Goal: Check status: Check status

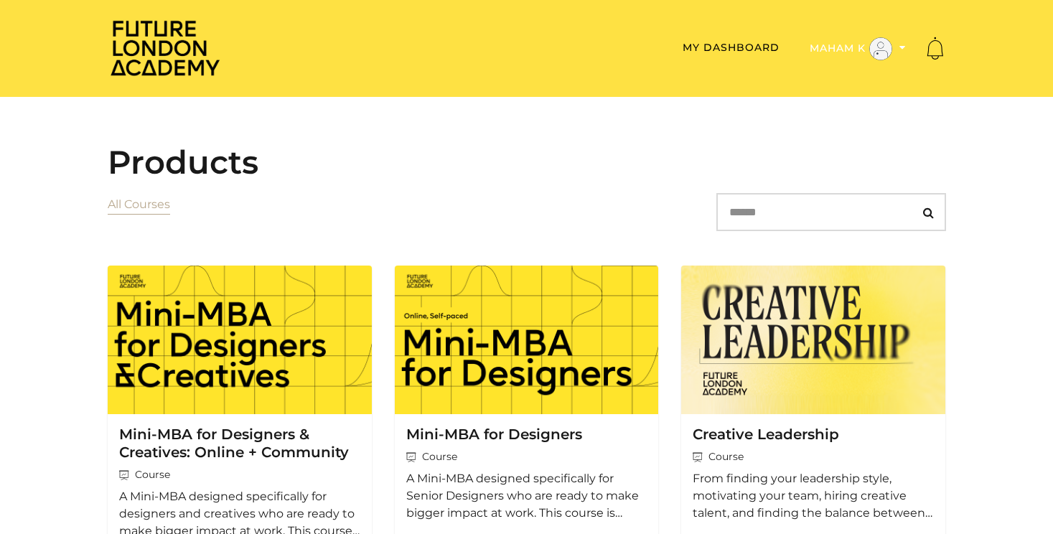
click at [848, 49] on button "Maham K" at bounding box center [857, 49] width 105 height 24
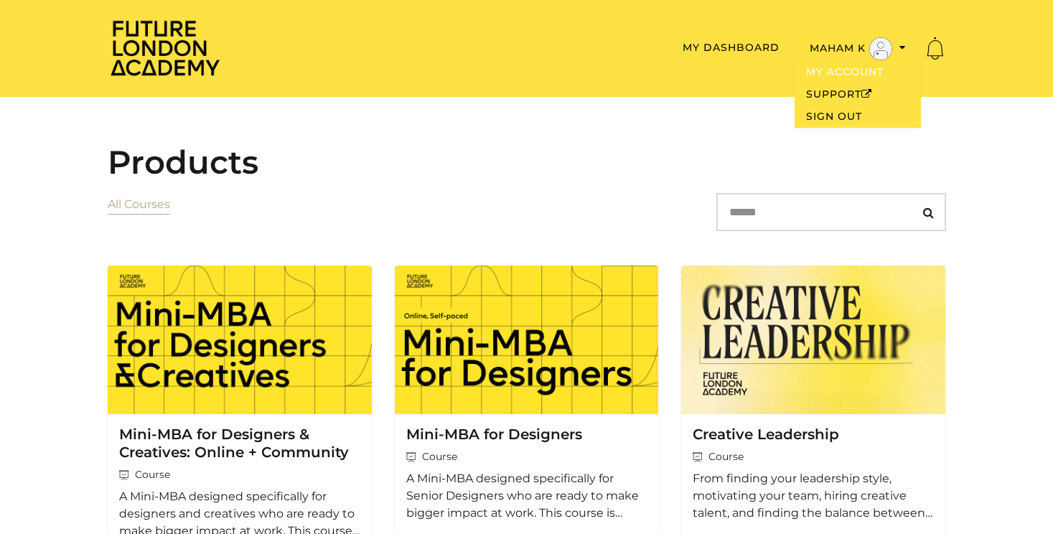
click at [845, 74] on link "My Account" at bounding box center [857, 72] width 126 height 22
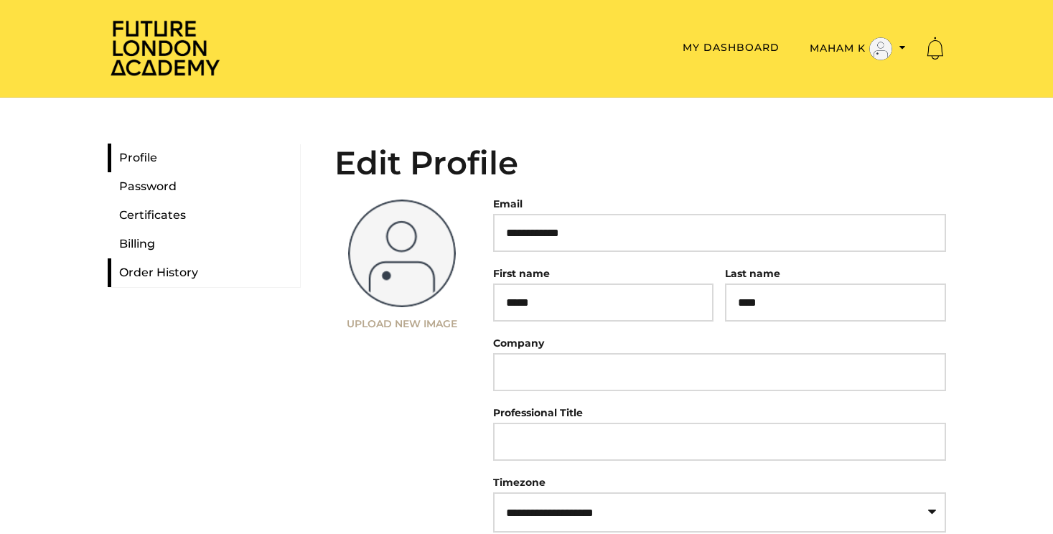
click at [169, 276] on link "Order History" at bounding box center [204, 272] width 192 height 29
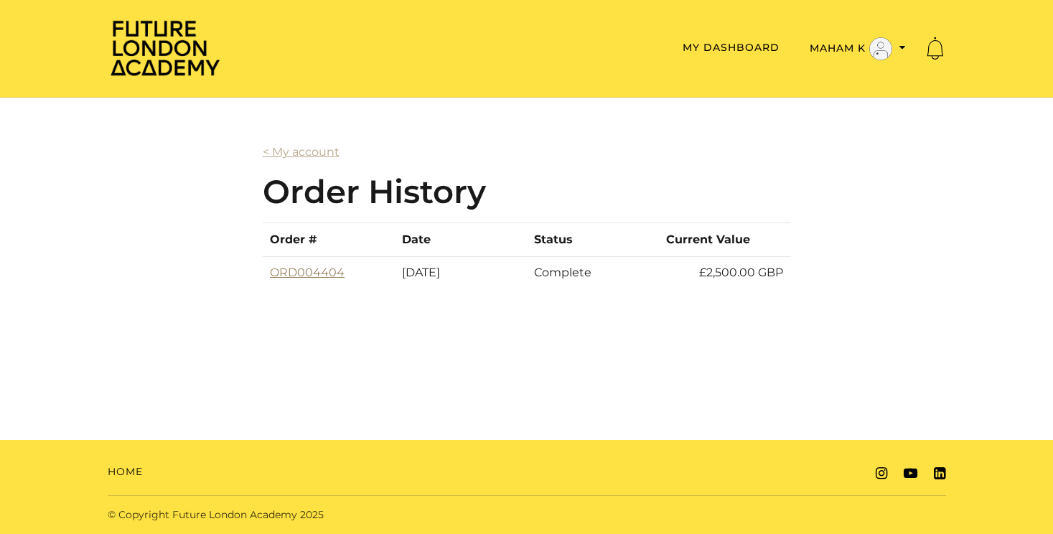
click at [327, 279] on link "ORD004404" at bounding box center [307, 273] width 75 height 14
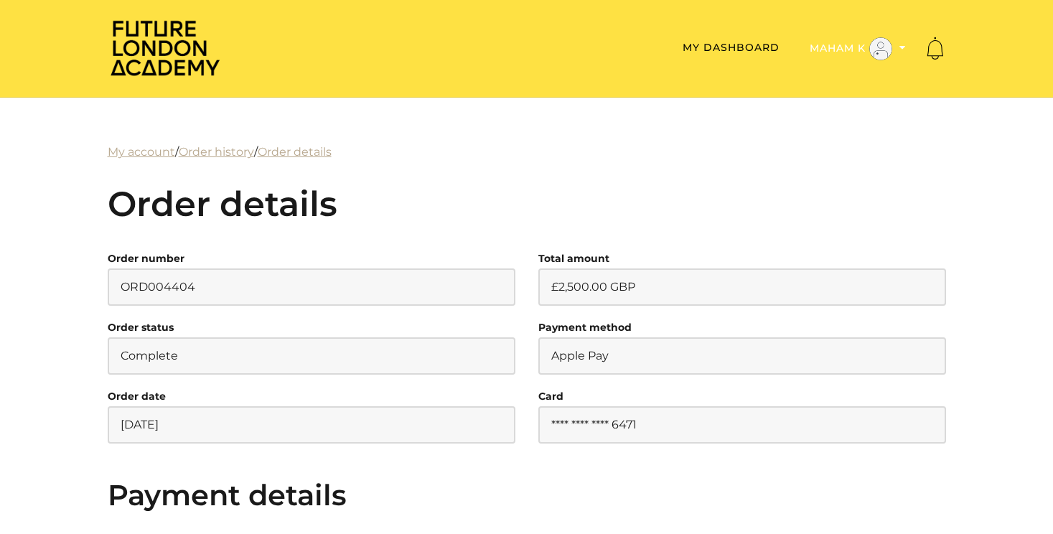
click at [899, 46] on icon "Toggle menu" at bounding box center [902, 47] width 6 height 10
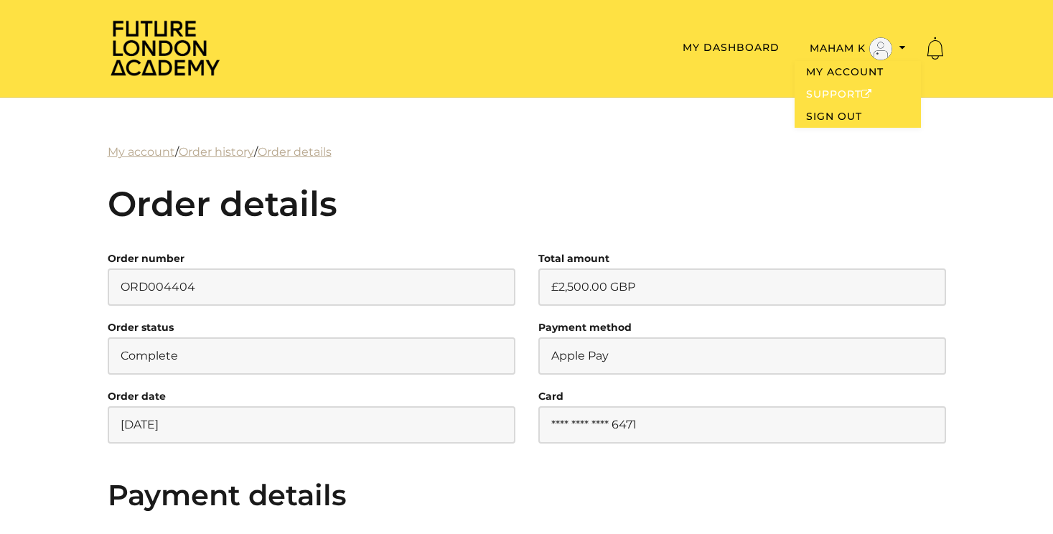
click at [842, 96] on link "Support" at bounding box center [857, 94] width 126 height 22
click at [747, 43] on link "My Dashboard" at bounding box center [730, 47] width 97 height 13
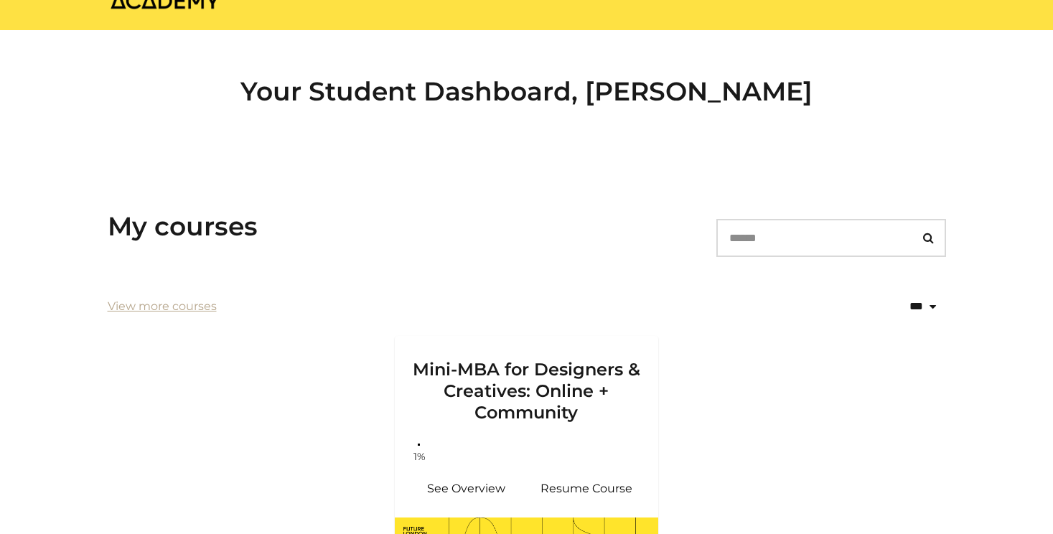
scroll to position [337, 0]
